Goal: Task Accomplishment & Management: Manage account settings

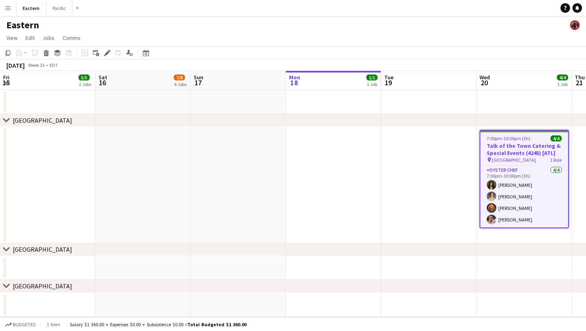
scroll to position [0, 191]
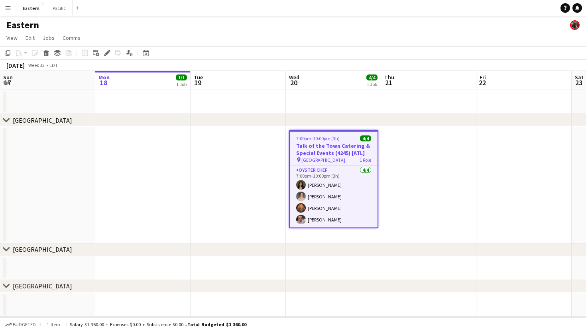
click at [9, 10] on app-icon "Menu" at bounding box center [8, 8] width 6 height 6
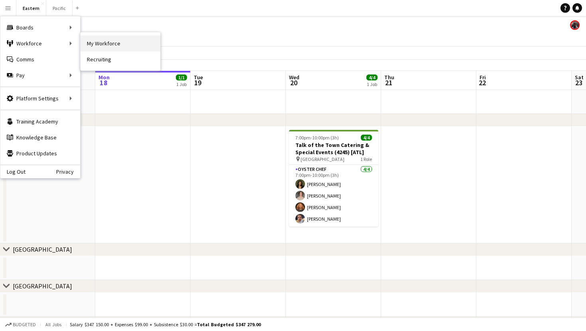
click at [110, 47] on link "My Workforce" at bounding box center [121, 43] width 80 height 16
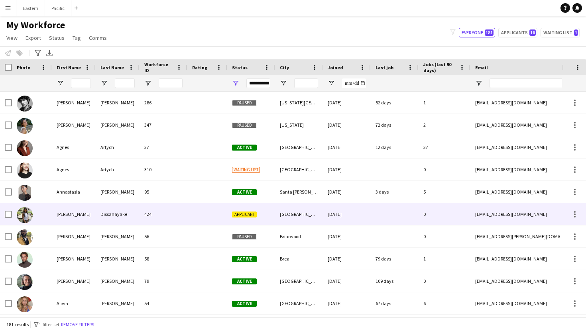
click at [246, 212] on span "Applicant" at bounding box center [244, 215] width 25 height 6
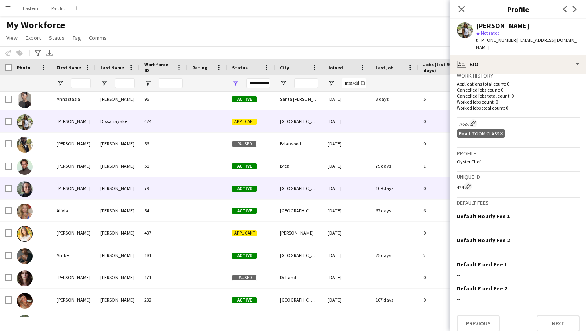
scroll to position [100, 0]
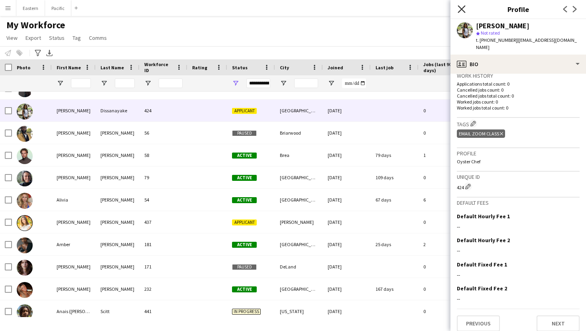
click at [461, 12] on icon "Close pop-in" at bounding box center [462, 9] width 8 height 8
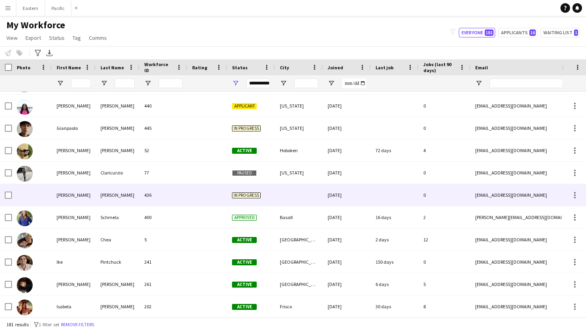
scroll to position [1565, 0]
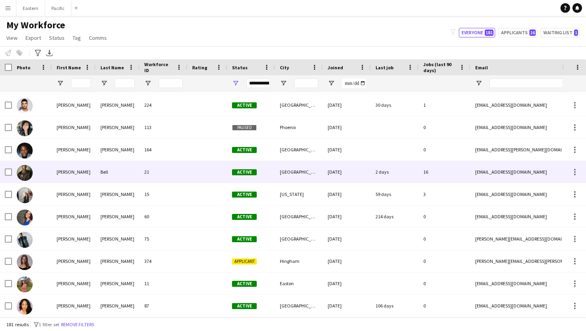
click at [251, 173] on span "Active" at bounding box center [244, 172] width 25 height 6
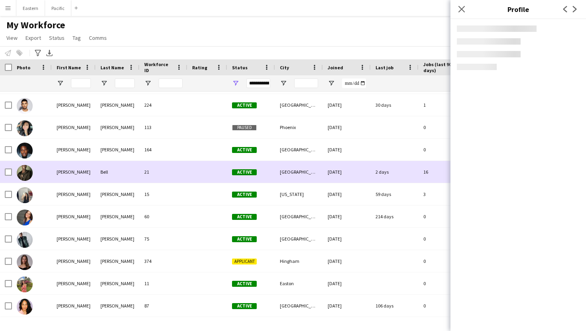
click at [251, 173] on span "Active" at bounding box center [244, 172] width 25 height 6
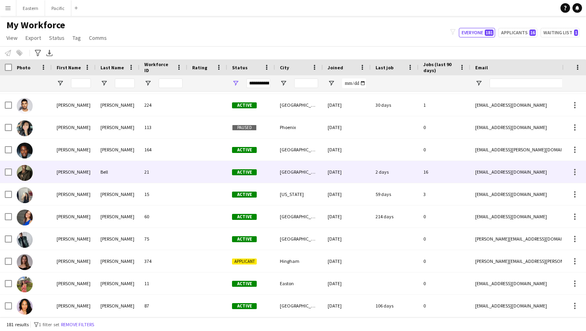
click at [254, 170] on span "Active" at bounding box center [244, 172] width 25 height 6
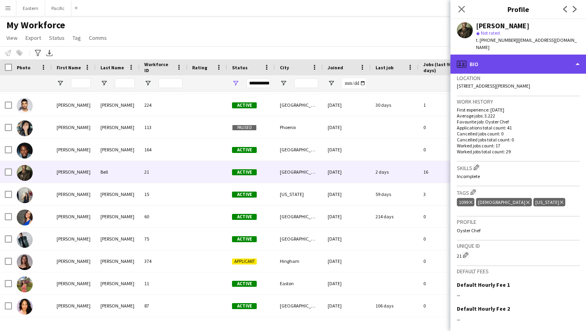
click at [513, 57] on div "profile Bio" at bounding box center [518, 64] width 136 height 19
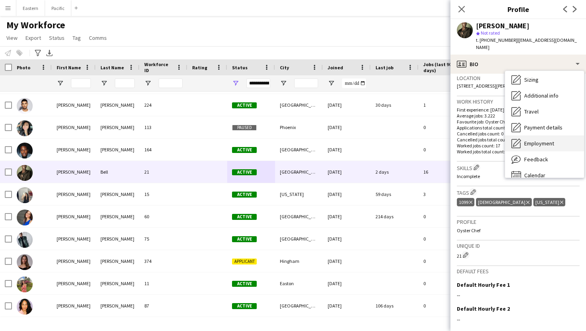
click at [525, 140] on span "Employment" at bounding box center [539, 143] width 30 height 7
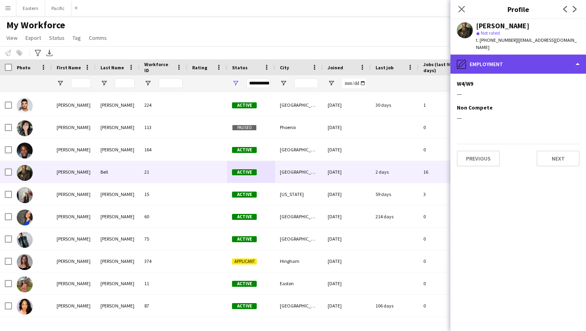
click at [529, 57] on div "pencil4 Employment" at bounding box center [518, 64] width 136 height 19
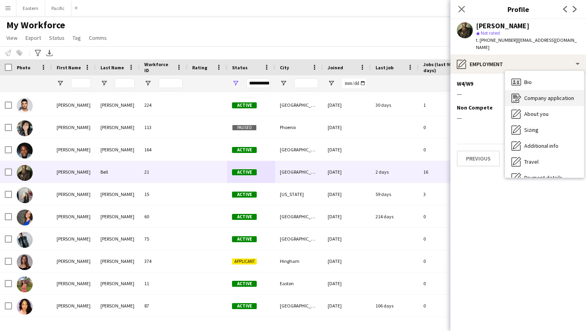
click at [543, 94] on span "Company application" at bounding box center [549, 97] width 50 height 7
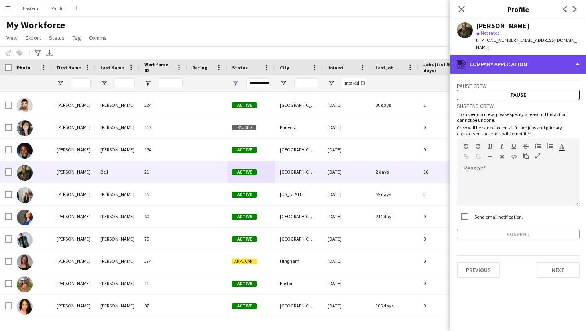
click at [535, 55] on div "register Company application" at bounding box center [518, 64] width 136 height 19
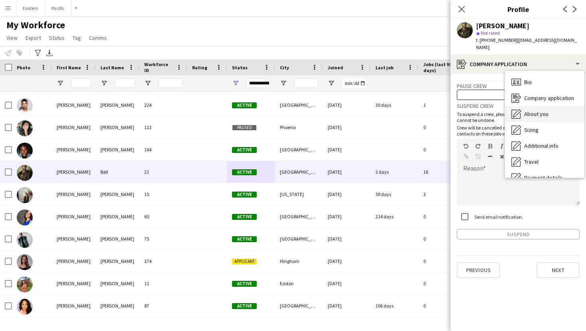
click at [522, 106] on div "About you About you" at bounding box center [544, 114] width 79 height 16
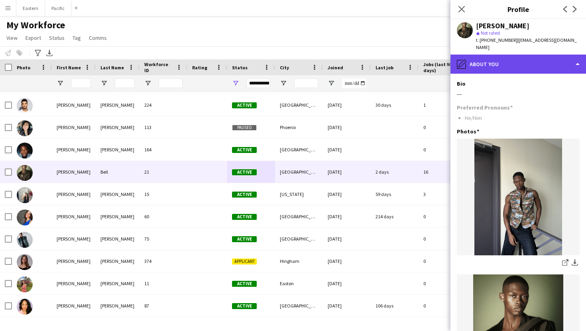
click at [524, 59] on div "pencil4 About you" at bounding box center [518, 64] width 136 height 19
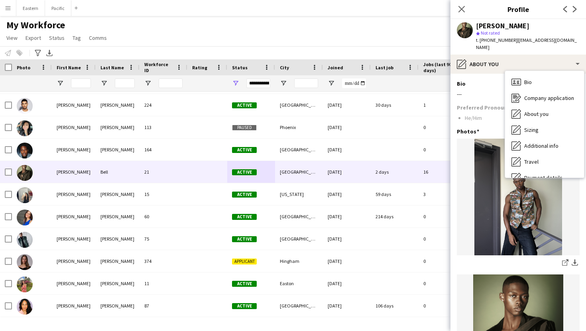
click at [497, 80] on div "Bio Edit this field" at bounding box center [518, 83] width 123 height 7
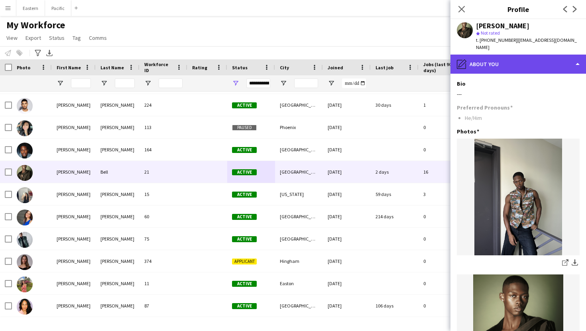
click at [528, 57] on div "pencil4 About you" at bounding box center [518, 64] width 136 height 19
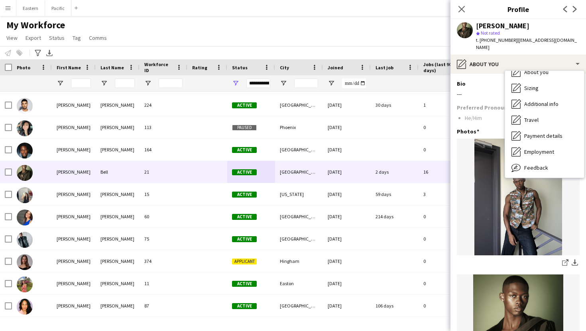
click at [490, 80] on div "Bio Edit this field" at bounding box center [518, 83] width 123 height 7
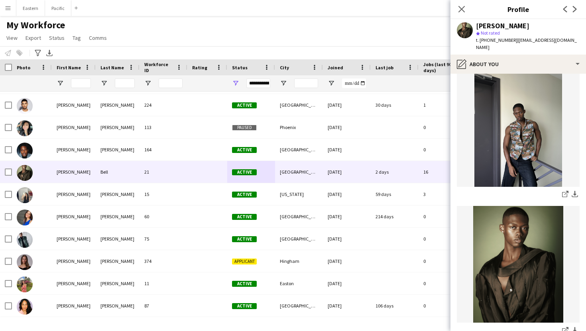
scroll to position [0, 0]
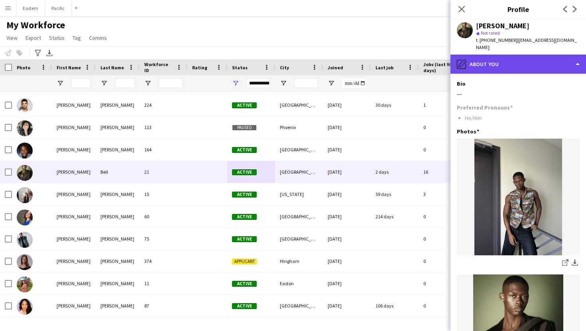
click at [525, 64] on div "pencil4 About you" at bounding box center [518, 64] width 136 height 19
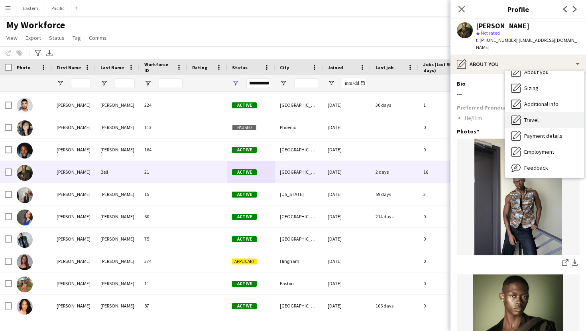
click at [519, 117] on icon "Travel" at bounding box center [516, 120] width 10 height 10
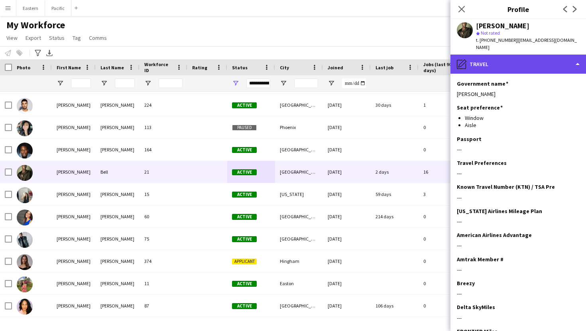
click at [571, 60] on div "pencil4 Travel" at bounding box center [518, 64] width 136 height 19
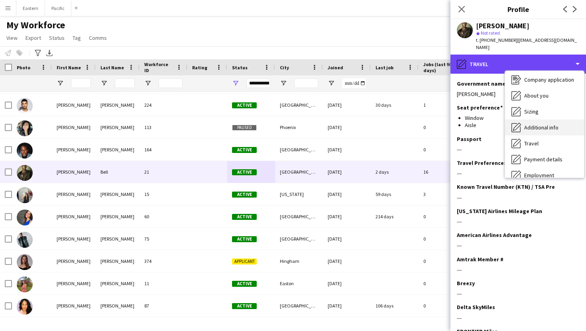
scroll to position [17, 0]
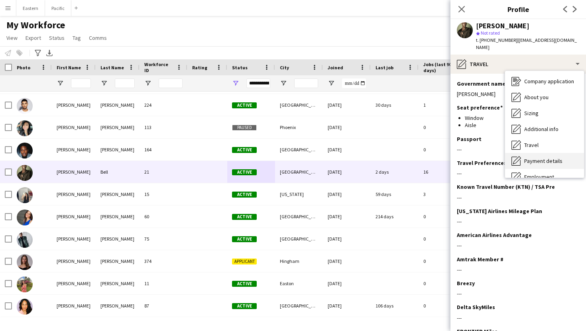
click at [523, 153] on div "Payment details Payment details" at bounding box center [544, 161] width 79 height 16
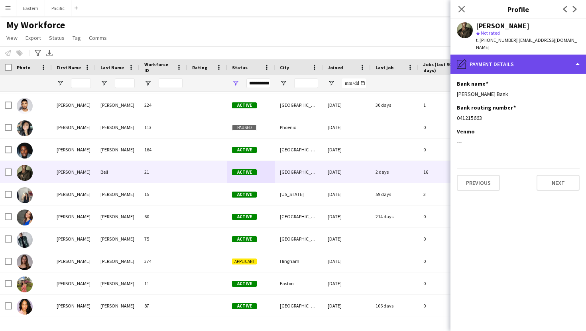
click at [546, 56] on div "pencil4 Payment details" at bounding box center [518, 64] width 136 height 19
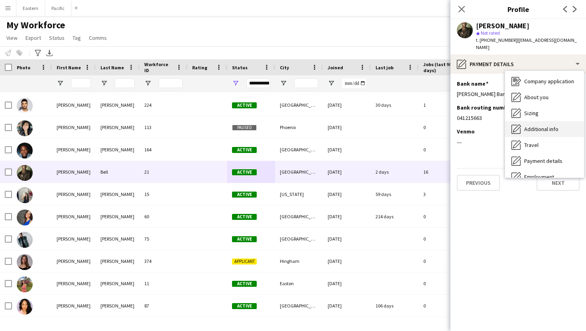
click at [526, 126] on span "Additional info" at bounding box center [541, 129] width 34 height 7
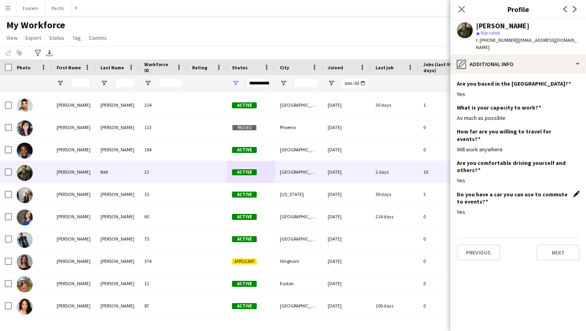
click at [574, 191] on app-icon "Edit this field" at bounding box center [576, 194] width 6 height 6
click at [463, 247] on button "Save" at bounding box center [466, 253] width 19 height 13
click at [533, 74] on app-section-data-types "Are you based in the US? Edit this field Yes What is your capacity to work? Edi…" at bounding box center [518, 203] width 136 height 258
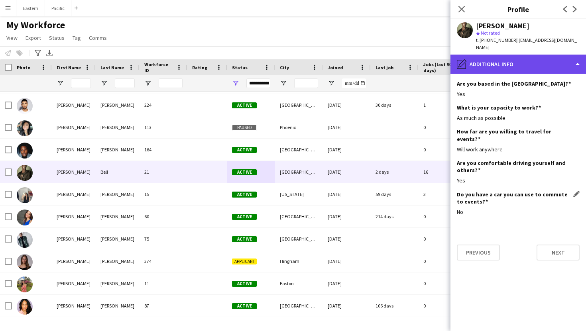
click at [541, 63] on div "pencil4 Additional info" at bounding box center [518, 64] width 136 height 19
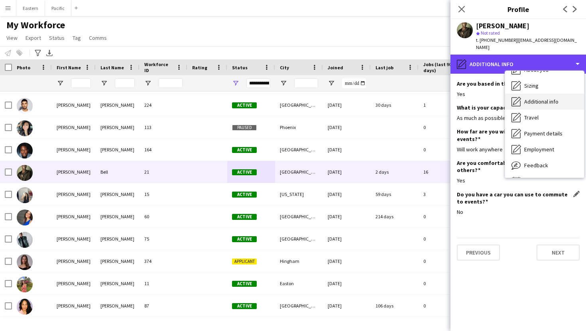
scroll to position [59, 0]
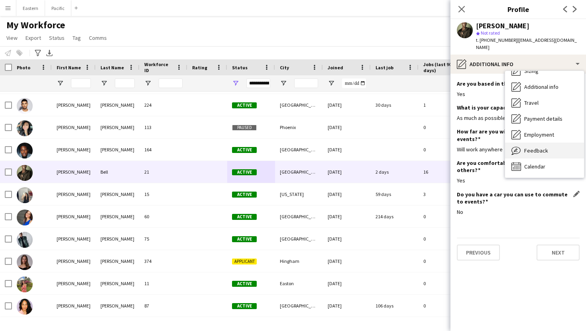
click at [533, 149] on div "Feedback Feedback" at bounding box center [544, 151] width 79 height 16
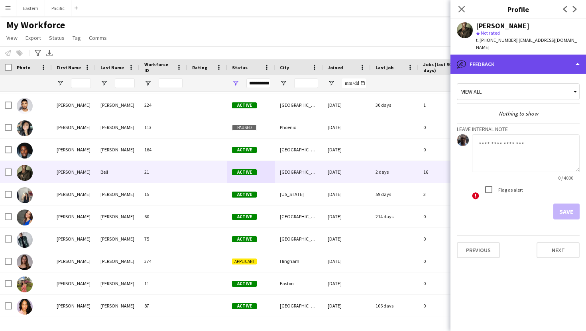
click at [541, 56] on div "bubble-pencil Feedback" at bounding box center [518, 64] width 136 height 19
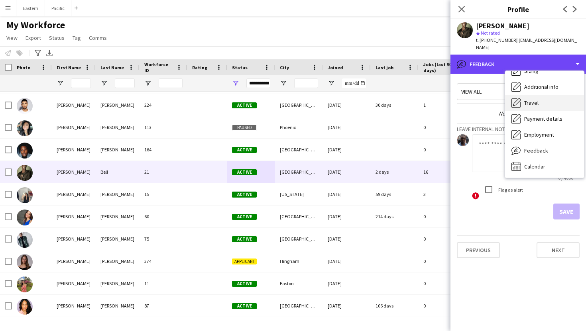
scroll to position [0, 0]
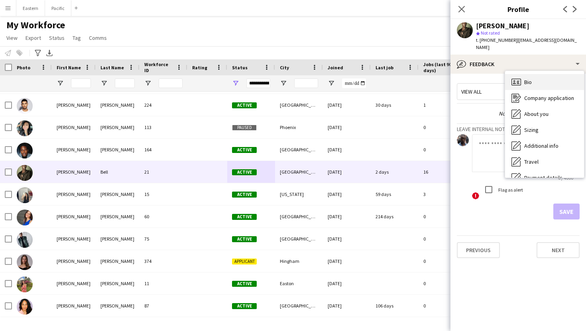
click at [534, 76] on div "Bio Bio" at bounding box center [544, 82] width 79 height 16
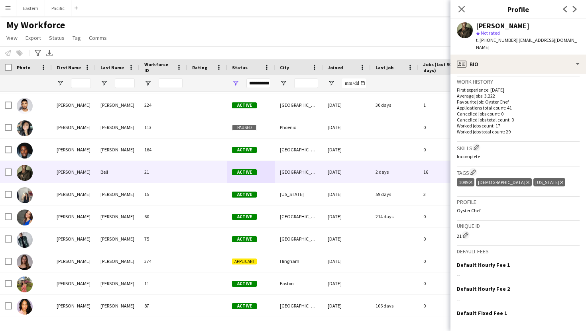
scroll to position [193, 0]
click at [462, 6] on icon "Close pop-in" at bounding box center [462, 9] width 8 height 8
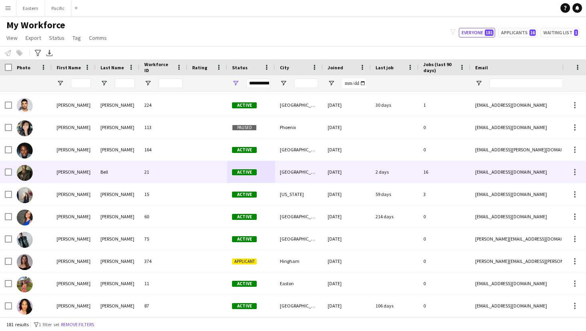
click at [242, 173] on span "Active" at bounding box center [244, 172] width 25 height 6
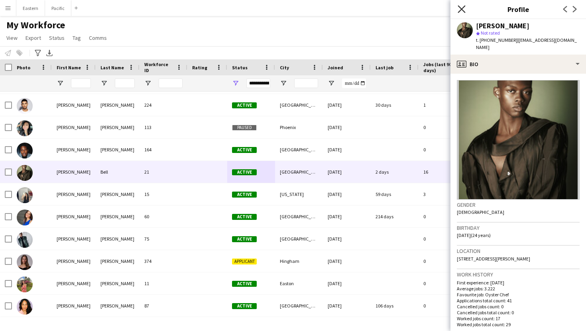
click at [460, 8] on icon at bounding box center [462, 9] width 8 height 8
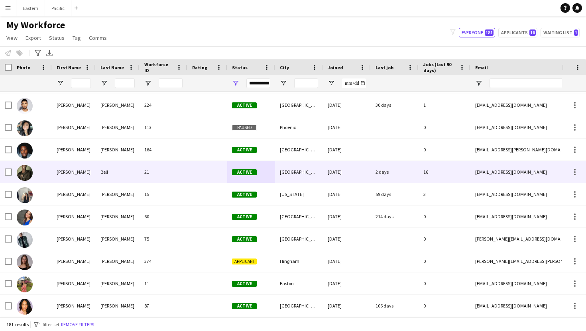
click at [247, 171] on span "Active" at bounding box center [244, 172] width 25 height 6
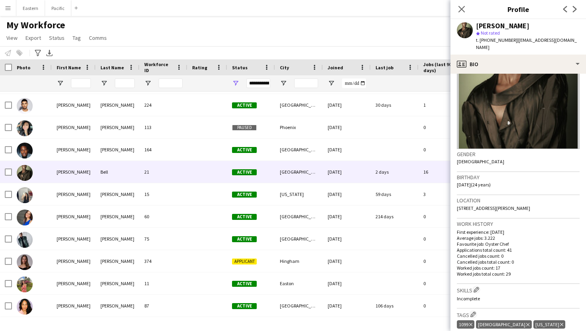
scroll to position [42, 0]
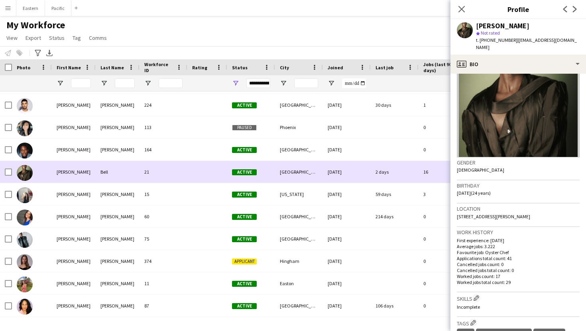
click at [146, 174] on div "21" at bounding box center [164, 172] width 48 height 22
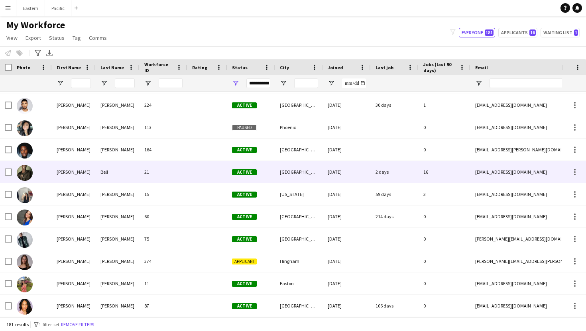
click at [146, 170] on div "21" at bounding box center [164, 172] width 48 height 22
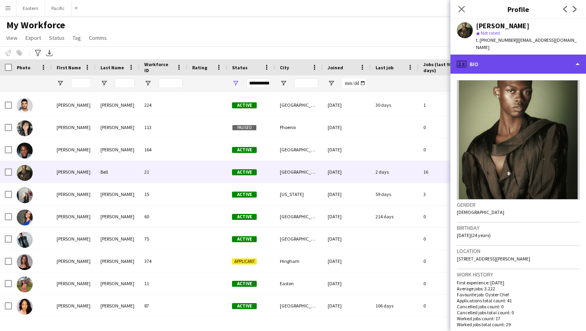
click at [558, 56] on div "profile Bio" at bounding box center [518, 64] width 136 height 19
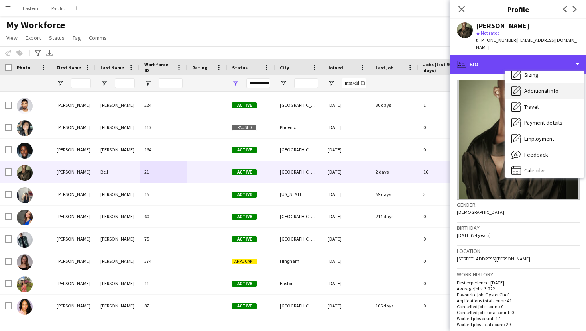
scroll to position [59, 0]
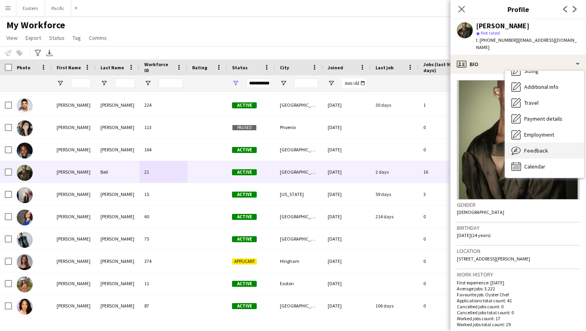
click at [547, 147] on span "Feedback" at bounding box center [536, 150] width 24 height 7
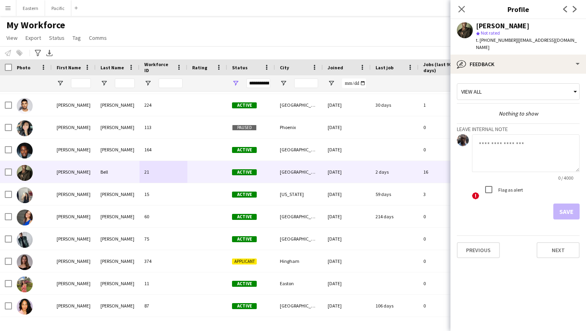
click at [539, 84] on div "View all" at bounding box center [514, 91] width 114 height 15
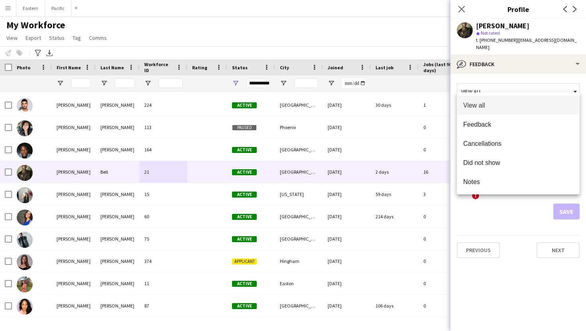
click at [539, 82] on div at bounding box center [293, 165] width 586 height 331
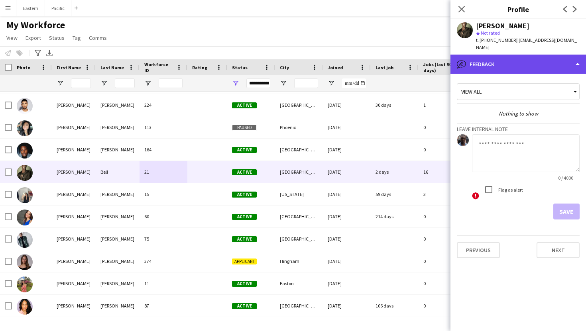
click at [515, 61] on div "bubble-pencil Feedback" at bounding box center [518, 64] width 136 height 19
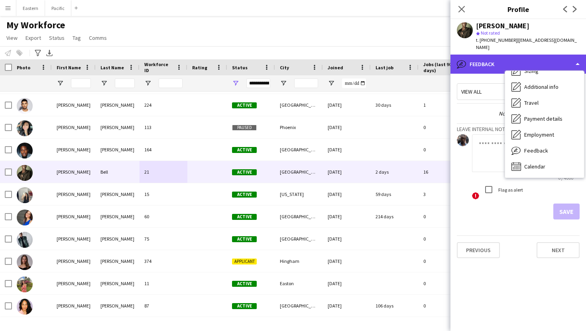
click at [515, 59] on div "bubble-pencil Feedback" at bounding box center [518, 64] width 136 height 19
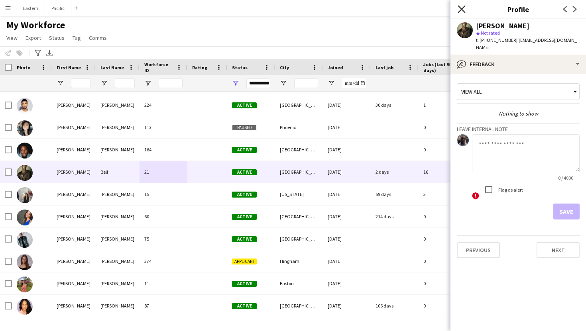
click at [458, 9] on icon "Close pop-in" at bounding box center [462, 9] width 8 height 8
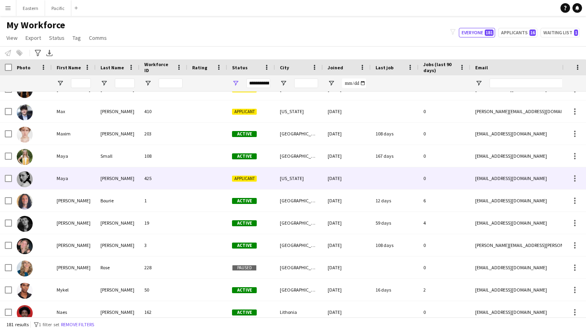
scroll to position [2450, 0]
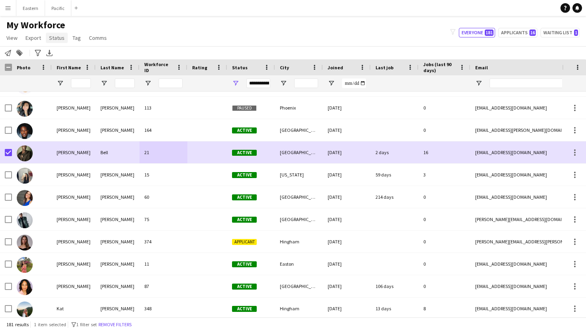
click at [58, 35] on span "Status" at bounding box center [57, 37] width 16 height 7
click at [60, 49] on link "Edit" at bounding box center [74, 55] width 56 height 17
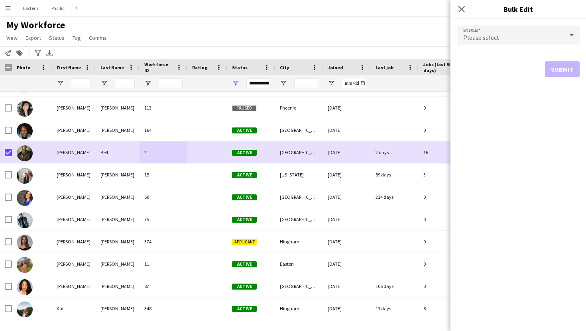
click at [511, 42] on div "Please select" at bounding box center [510, 35] width 107 height 19
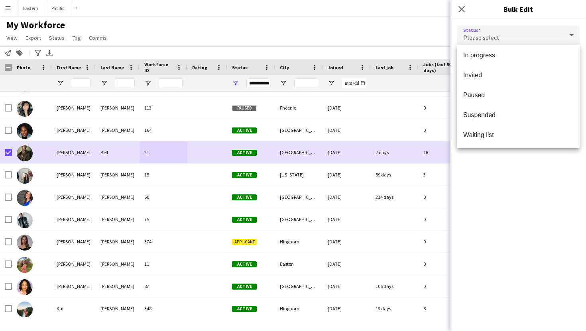
click at [533, 24] on div at bounding box center [293, 165] width 586 height 331
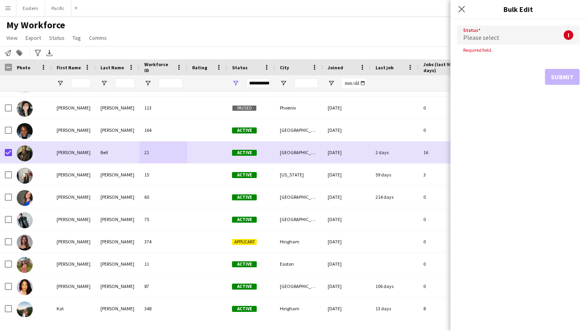
click at [498, 39] on div "Please select" at bounding box center [510, 35] width 107 height 19
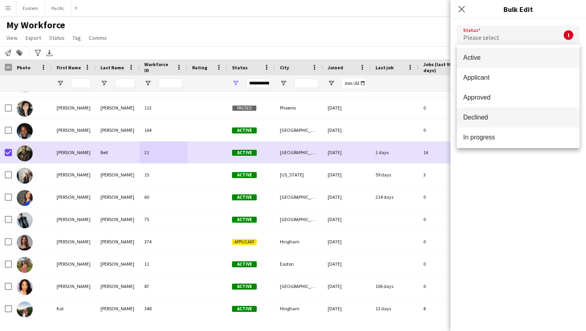
scroll to position [82, 0]
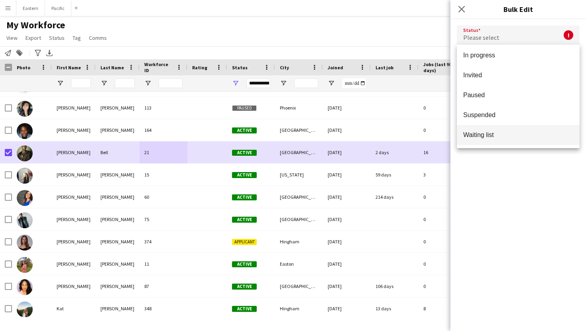
click at [486, 134] on span "Waiting list" at bounding box center [518, 135] width 110 height 8
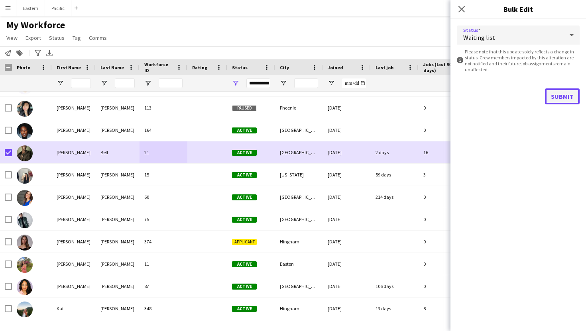
click at [558, 92] on button "Submit" at bounding box center [562, 96] width 35 height 16
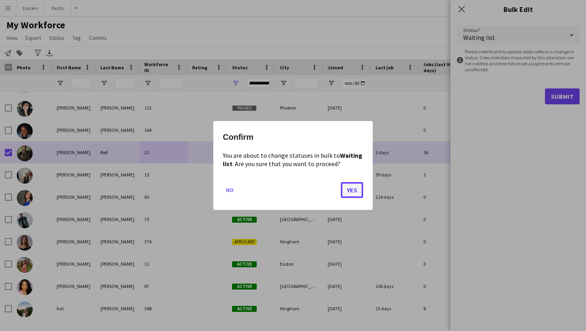
click at [358, 190] on button "Yes" at bounding box center [352, 190] width 22 height 16
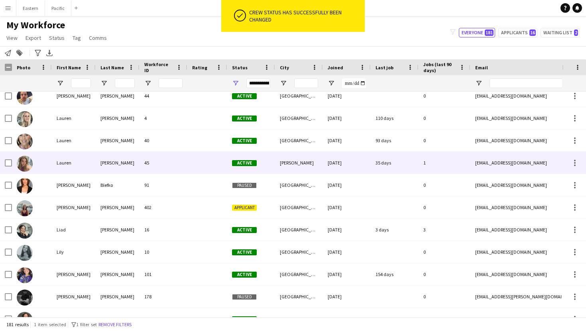
scroll to position [2207, 0]
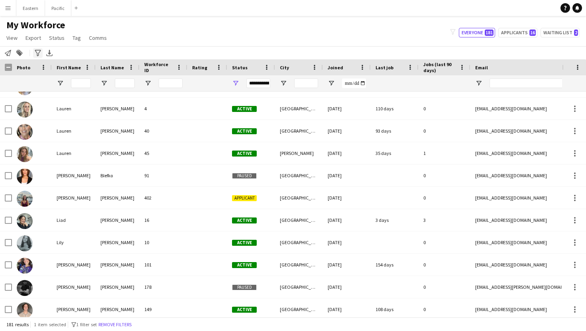
click at [37, 53] on icon "Advanced filters" at bounding box center [38, 53] width 6 height 6
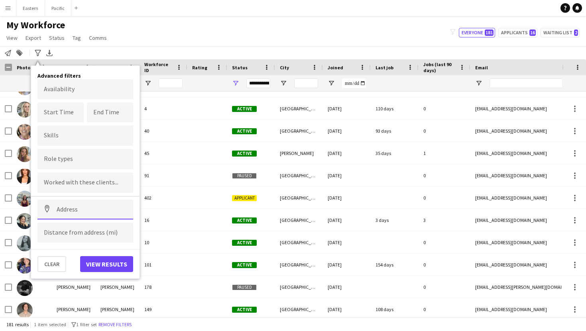
click at [71, 216] on input at bounding box center [85, 210] width 96 height 20
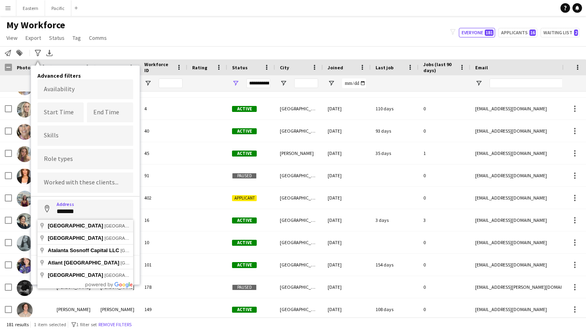
type input "**********"
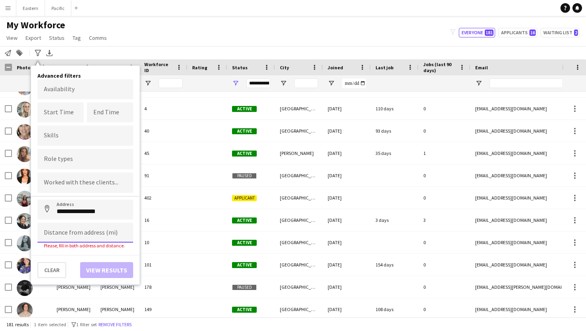
click at [86, 237] on input at bounding box center [85, 233] width 96 height 20
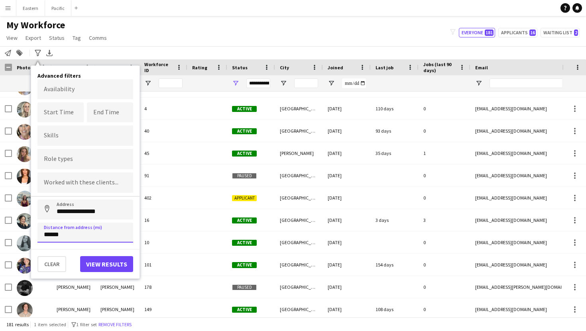
type input "******"
click at [120, 267] on button "View results" at bounding box center [106, 264] width 53 height 16
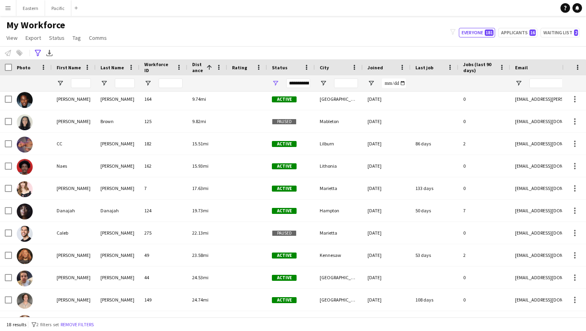
scroll to position [176, 0]
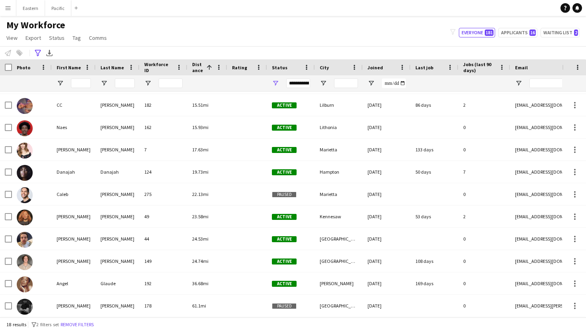
click at [8, 11] on button "Menu" at bounding box center [8, 8] width 16 height 16
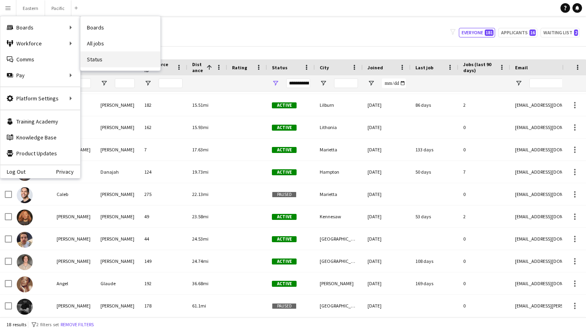
click at [102, 63] on link "Status" at bounding box center [121, 59] width 80 height 16
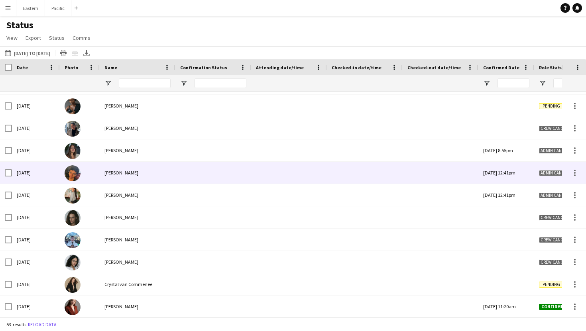
scroll to position [494, 0]
